Goal: Check status: Check status

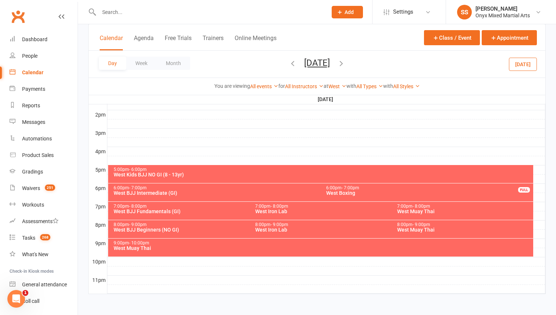
click at [538, 68] on div "Day Week Month [DATE] [DATE] Sun Mon Tue Wed Thu Fri Sat 28 29 30 01 02 03 04 0…" at bounding box center [317, 64] width 457 height 27
click at [531, 66] on button "[DATE]" at bounding box center [523, 63] width 28 height 13
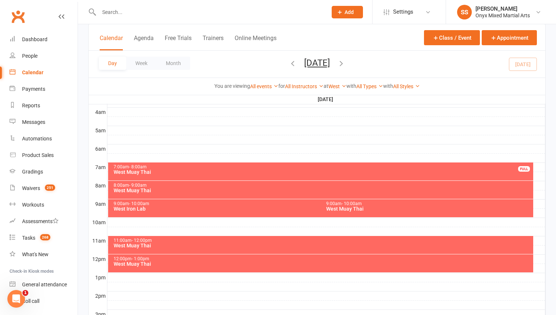
scroll to position [113, 0]
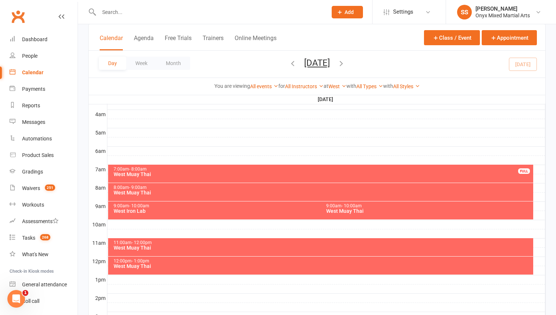
click at [258, 194] on div "West Muay Thai" at bounding box center [322, 192] width 419 height 5
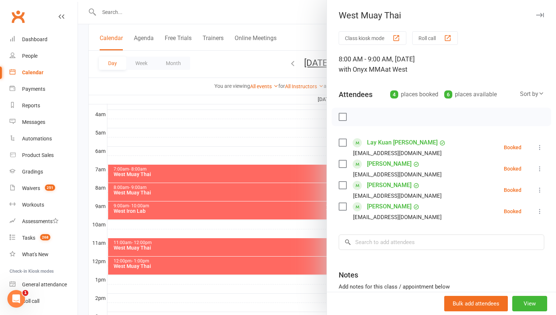
click at [344, 143] on label at bounding box center [342, 142] width 7 height 7
click at [342, 163] on label at bounding box center [342, 163] width 7 height 7
click at [344, 185] on label at bounding box center [342, 185] width 7 height 7
click at [480, 160] on li "[PERSON_NAME] [EMAIL_ADDRESS][DOMAIN_NAME] Booked More info Remove Check in Mar…" at bounding box center [442, 168] width 206 height 21
click at [359, 117] on icon "button" at bounding box center [359, 117] width 8 height 8
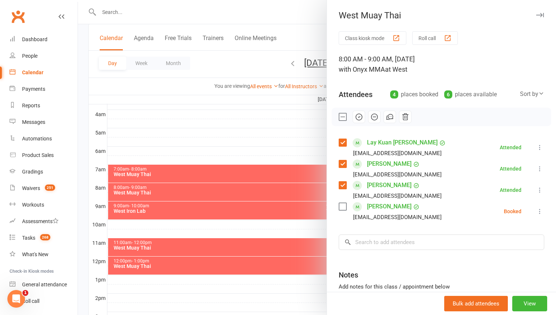
click at [290, 193] on div at bounding box center [317, 157] width 478 height 315
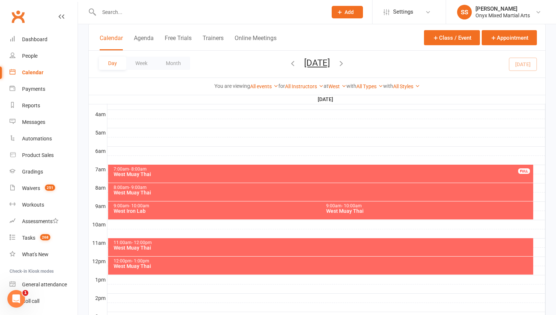
click at [367, 205] on div "9:00am - 10:00am" at bounding box center [429, 206] width 206 height 5
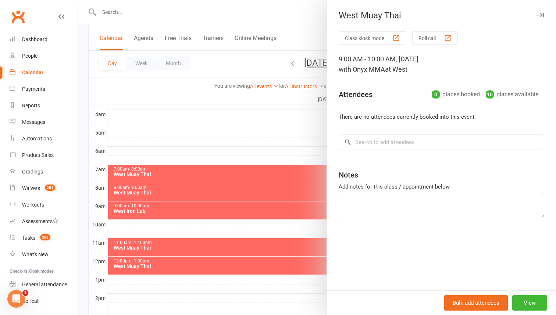
click at [214, 212] on div at bounding box center [317, 157] width 478 height 315
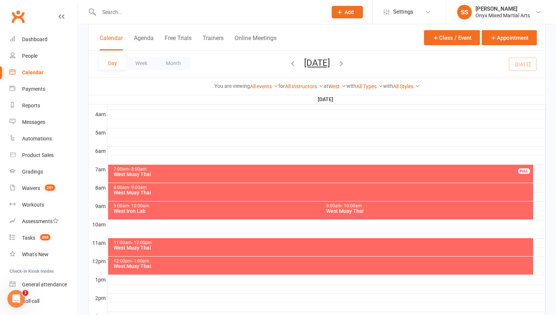
click at [214, 212] on div "West Iron Lab" at bounding box center [319, 211] width 412 height 5
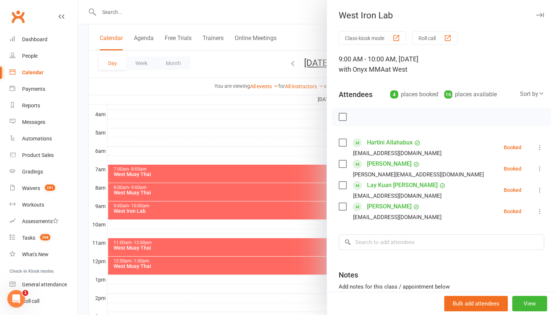
click at [214, 212] on div at bounding box center [317, 157] width 478 height 315
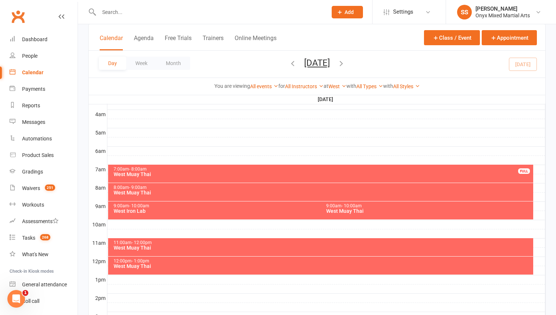
click at [251, 250] on div "West Muay Thai" at bounding box center [322, 247] width 419 height 5
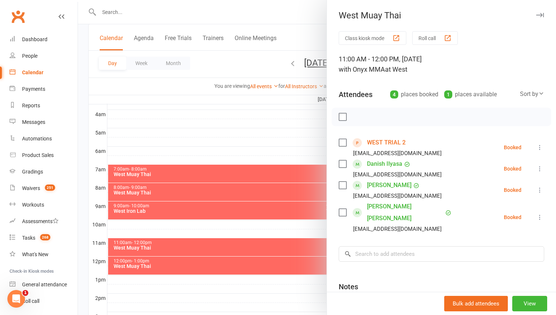
click at [251, 250] on div at bounding box center [317, 157] width 478 height 315
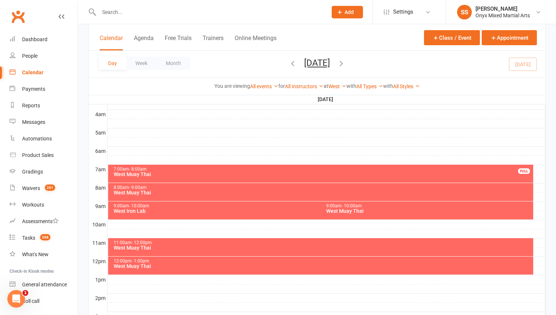
click at [243, 268] on div "West Muay Thai" at bounding box center [322, 266] width 419 height 5
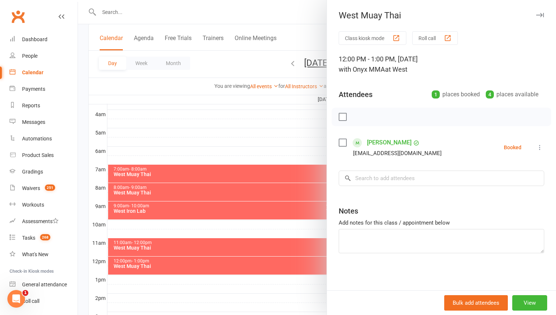
click at [253, 246] on div at bounding box center [317, 157] width 478 height 315
